Goal: Task Accomplishment & Management: Use online tool/utility

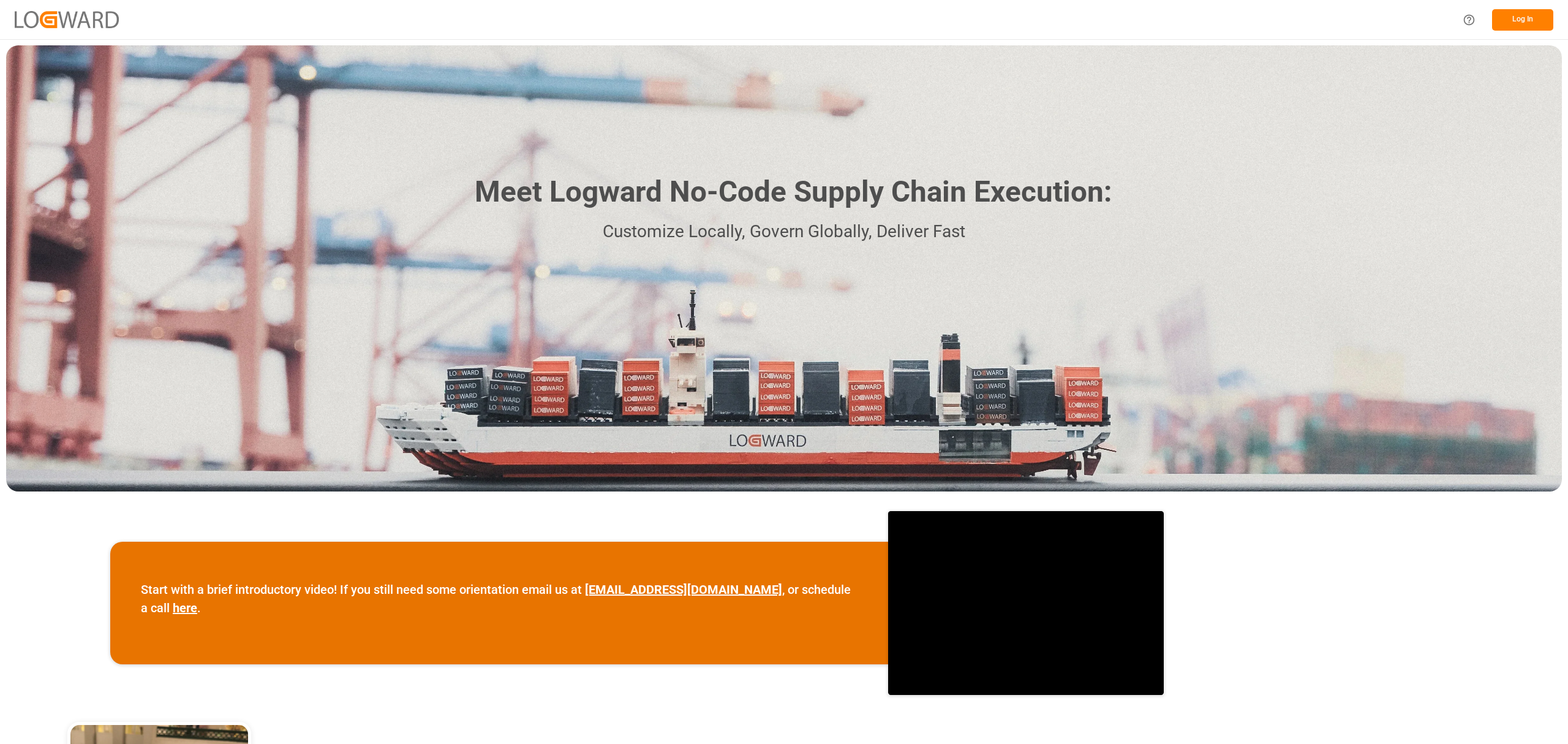
click at [1539, 18] on button "Log In" at bounding box center [1522, 19] width 61 height 21
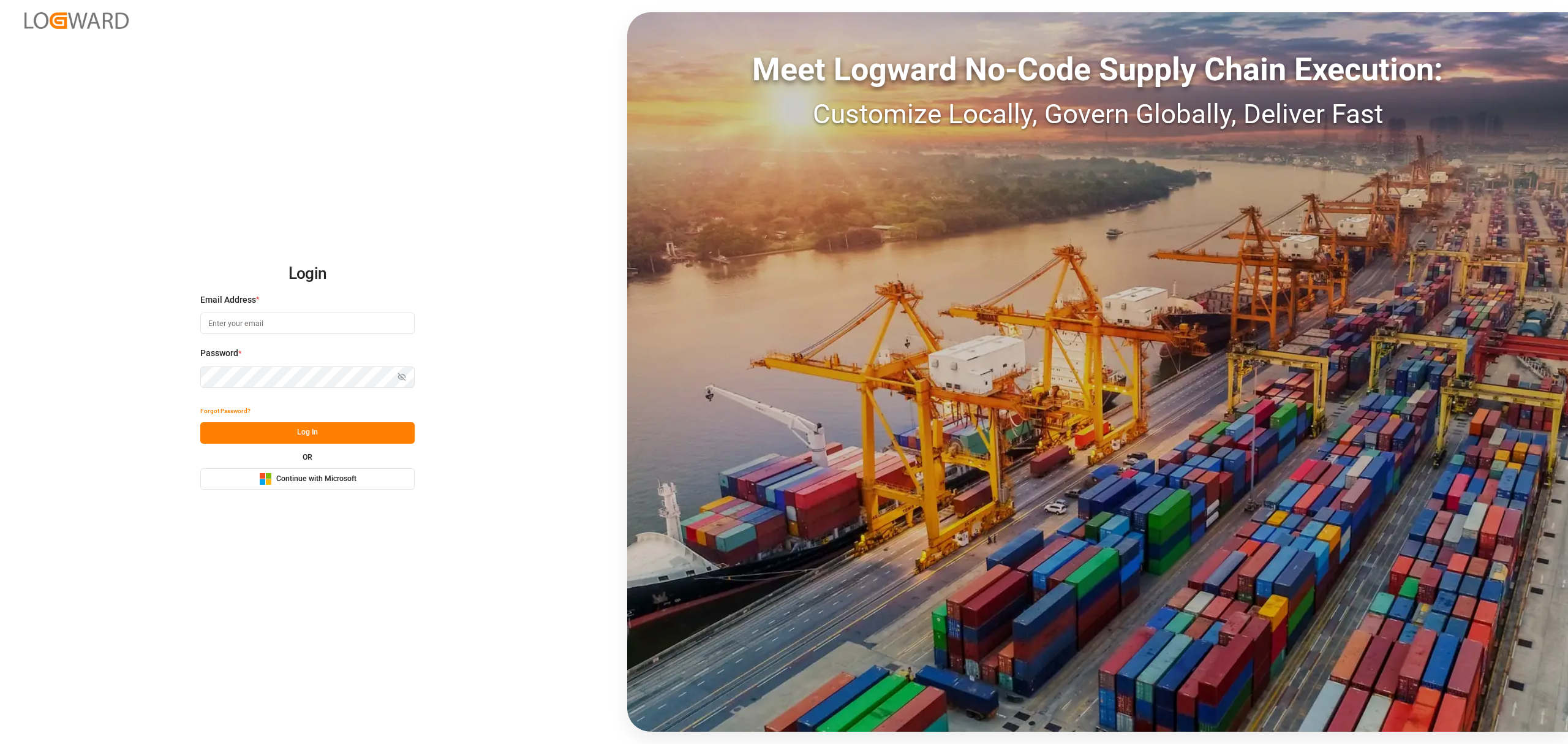
click at [299, 476] on span "Continue with Microsoft" at bounding box center [316, 479] width 80 height 11
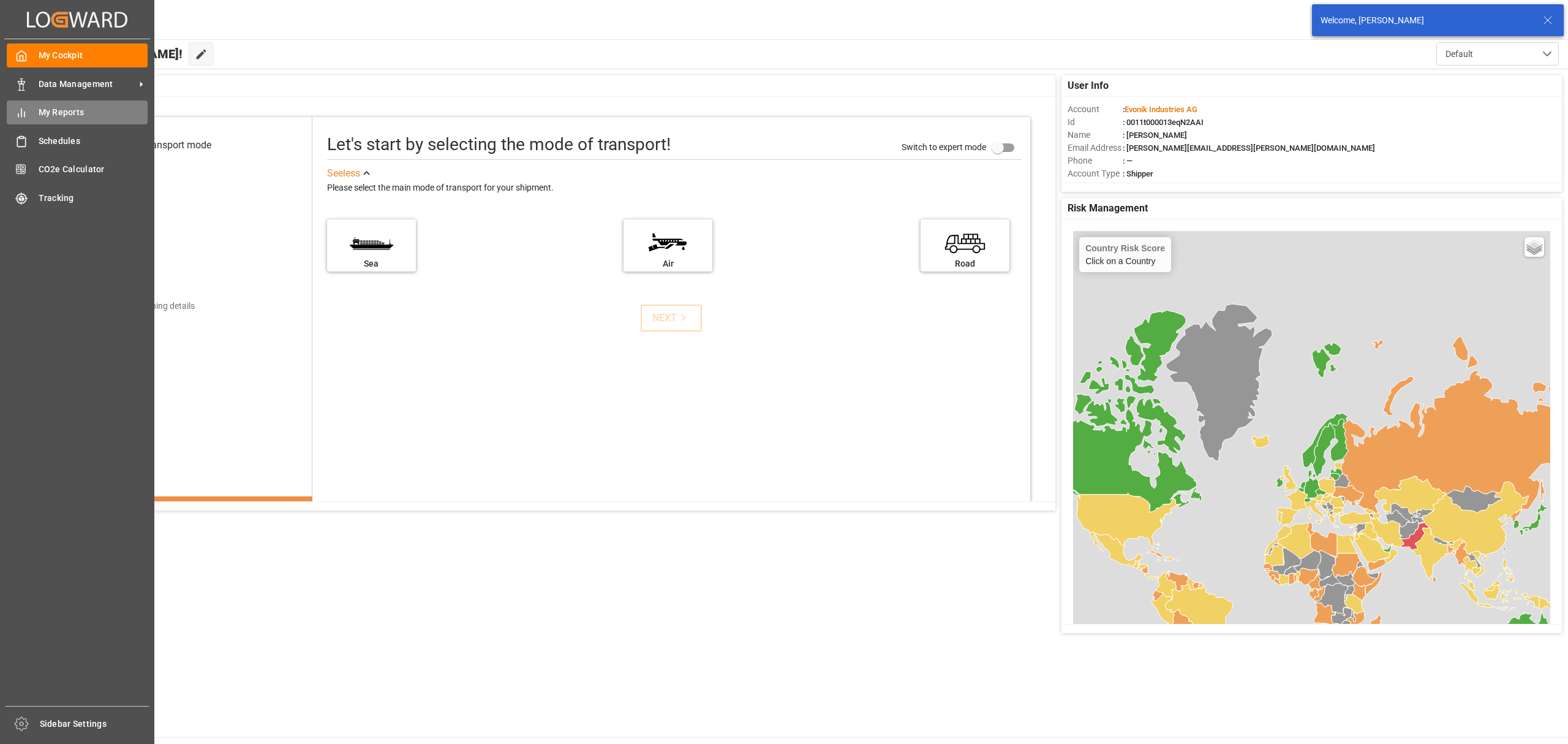
click at [66, 113] on span "My Reports" at bounding box center [93, 112] width 110 height 13
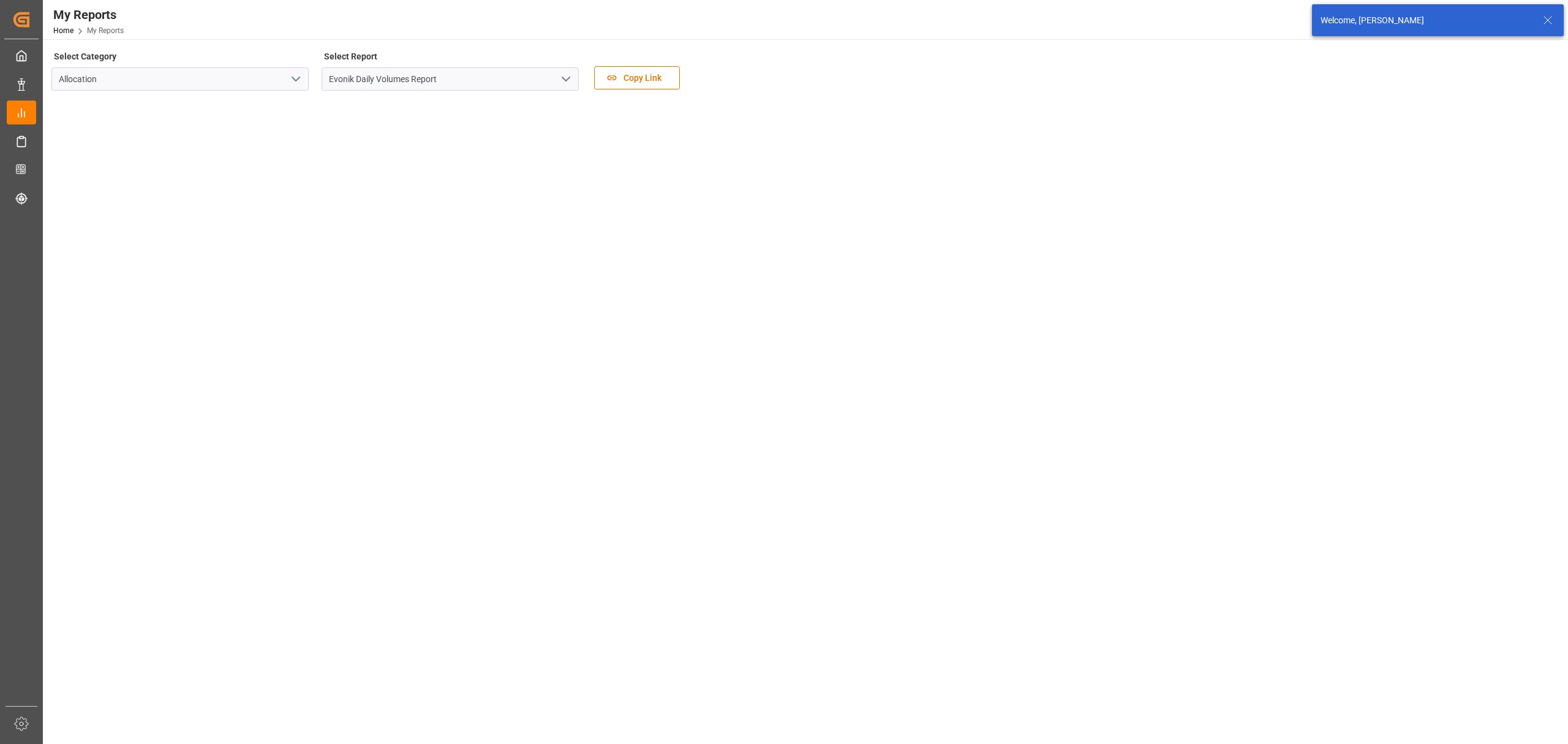
click at [568, 79] on polyline "open menu" at bounding box center [566, 79] width 7 height 4
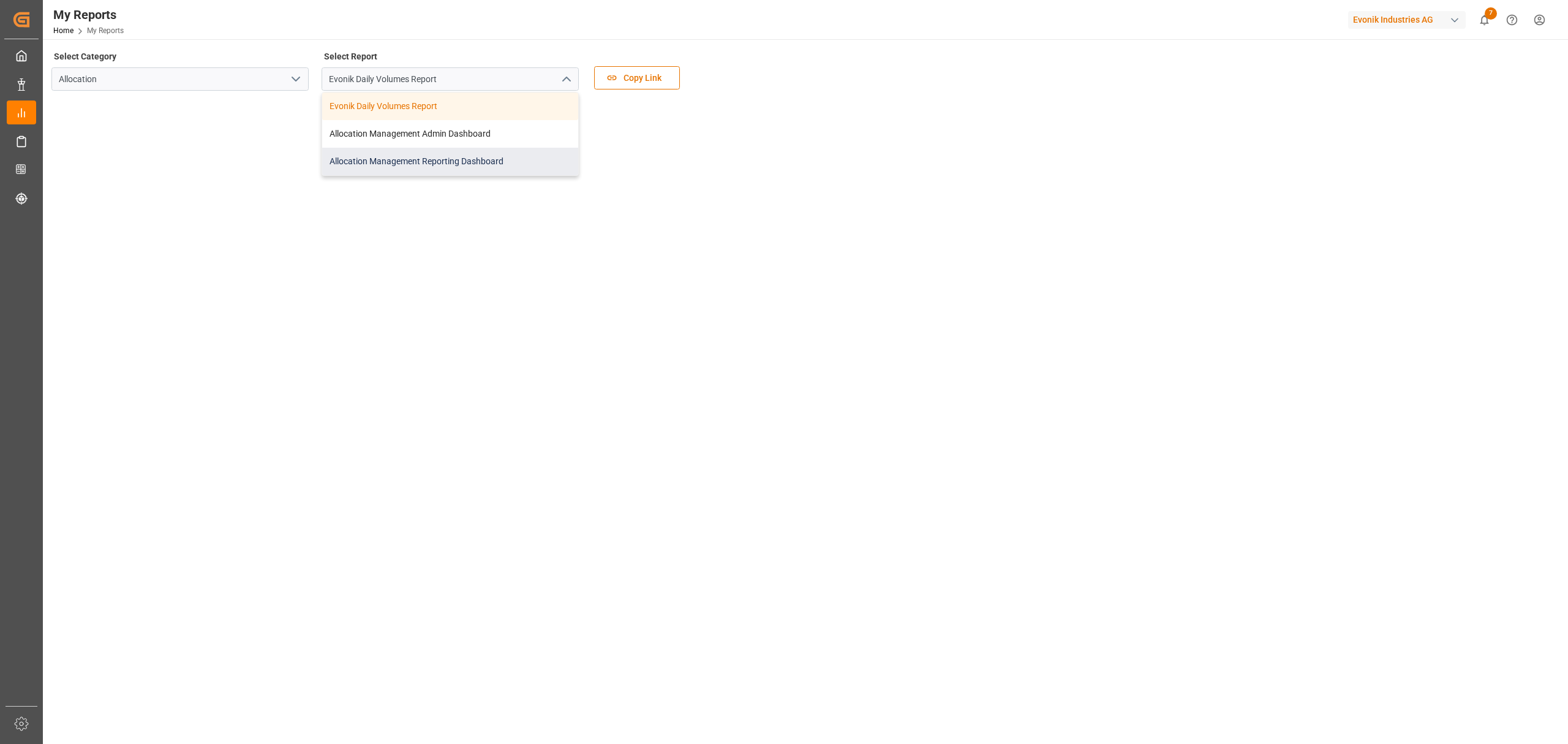
click at [407, 165] on div "Allocation Management Reporting Dashboard" at bounding box center [450, 161] width 256 height 27
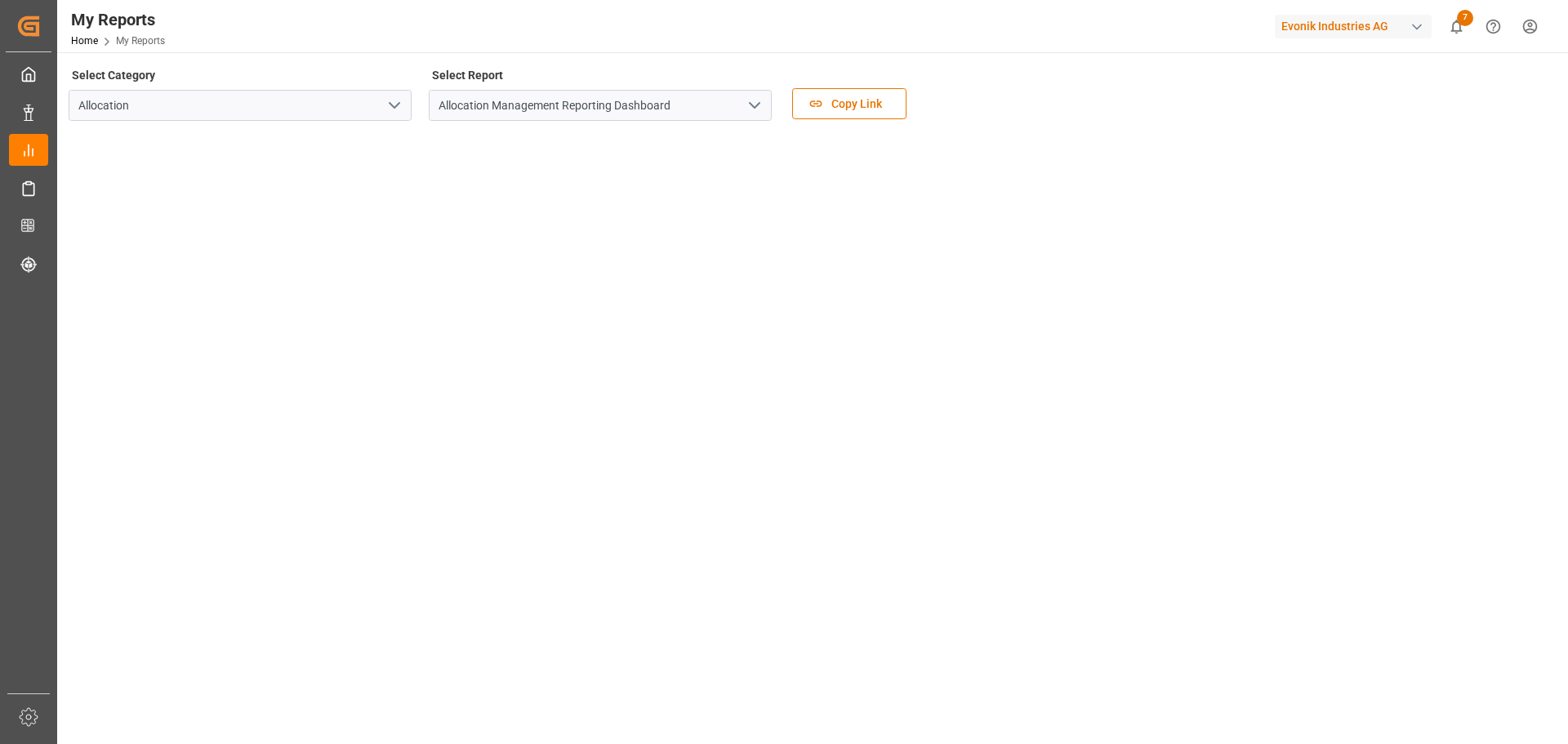
drag, startPoint x: 1704, startPoint y: 1, endPoint x: 1148, endPoint y: 11, distance: 556.1
click at [1148, 11] on div "My Reports Home My Reports Evonik Industries AG 7 Notifications Only show unrea…" at bounding box center [807, 26] width 1522 height 52
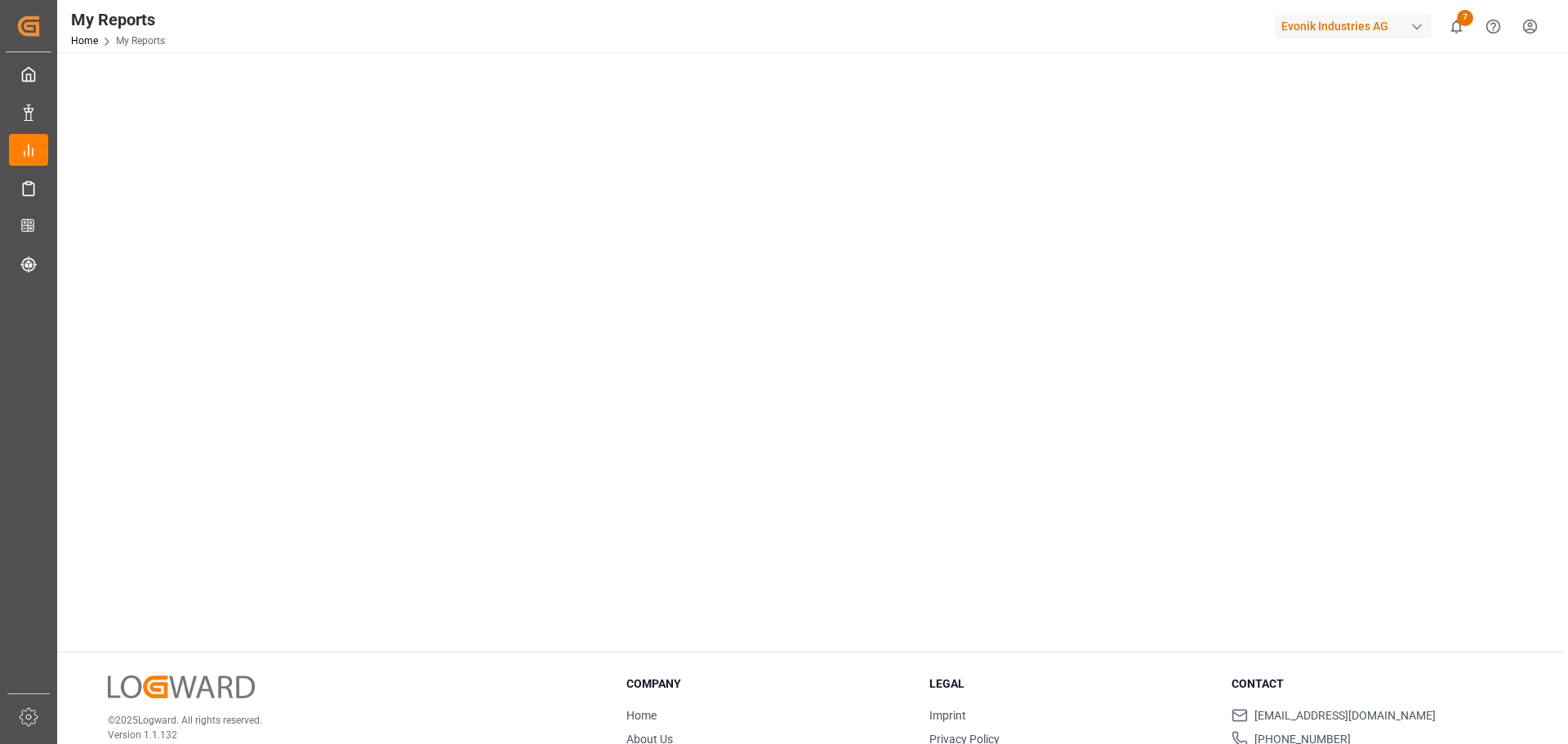
scroll to position [163, 0]
